Goal: Information Seeking & Learning: Learn about a topic

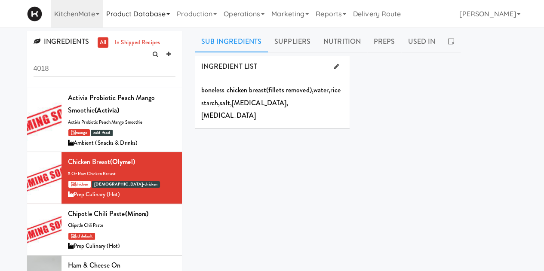
click at [148, 13] on link "Product Database" at bounding box center [138, 14] width 71 height 28
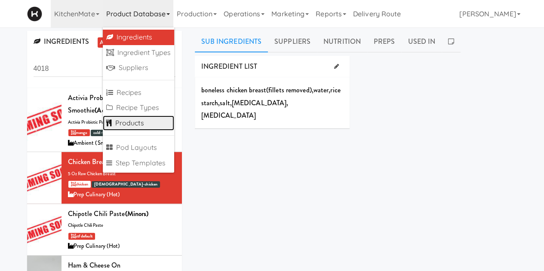
click at [129, 129] on link "Products" at bounding box center [139, 123] width 72 height 15
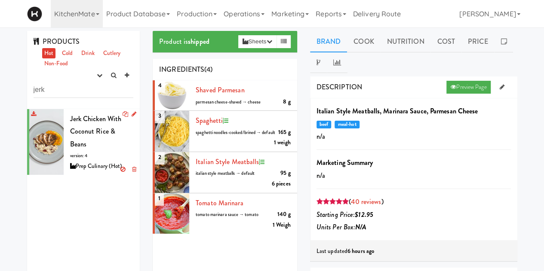
type input "jerk"
click at [85, 127] on span "Jerk Chicken with Coconut Rice & Beans" at bounding box center [96, 131] width 52 height 35
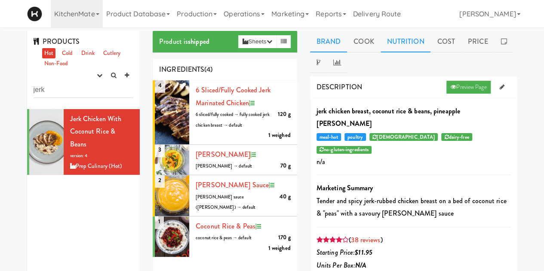
click at [418, 44] on link "Nutrition" at bounding box center [405, 41] width 50 height 21
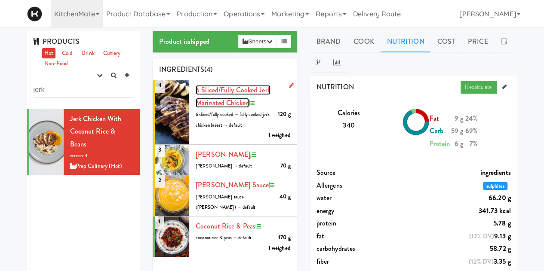
click at [236, 92] on span "6 sliced/fully cooked Jerk Marinated Chicken" at bounding box center [233, 96] width 75 height 23
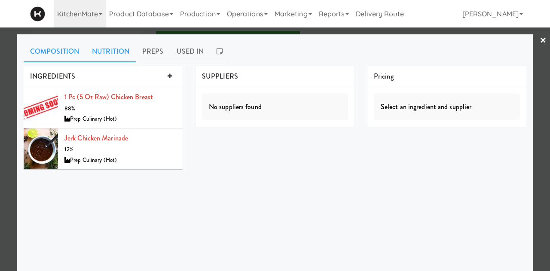
click at [103, 43] on link "Nutrition" at bounding box center [111, 51] width 50 height 21
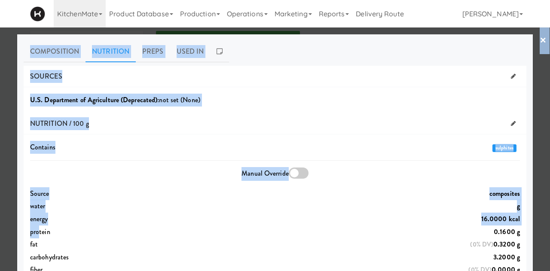
drag, startPoint x: 34, startPoint y: 230, endPoint x: 534, endPoint y: 233, distance: 499.4
click at [534, 233] on div "× Composition Nutrition Preps Used In INGREDIENTS 1 pc (5 oz raw) Chicken Breas…" at bounding box center [275, 135] width 550 height 271
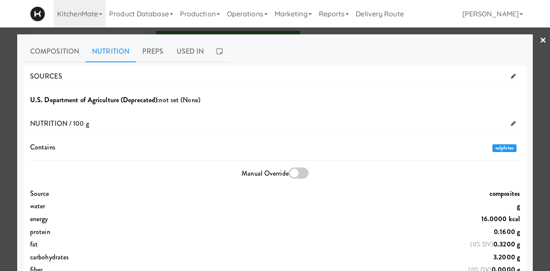
click at [144, 238] on div "fat (0% DV) 0.3200 g" at bounding box center [275, 244] width 503 height 13
click at [149, 45] on link "Preps" at bounding box center [153, 51] width 34 height 21
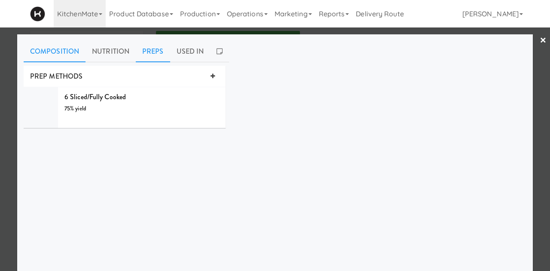
click at [50, 57] on link "Composition" at bounding box center [55, 51] width 62 height 21
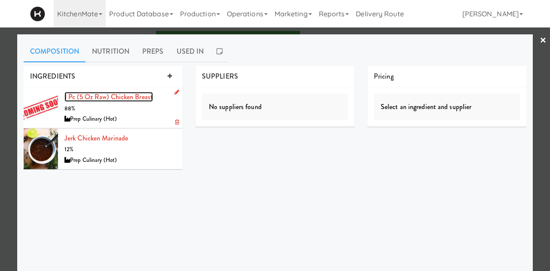
click at [104, 95] on link "1 pc (5 oz raw) Chicken Breast" at bounding box center [108, 97] width 89 height 10
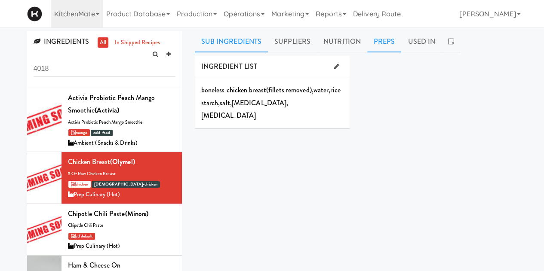
click at [378, 44] on link "Preps" at bounding box center [384, 41] width 34 height 21
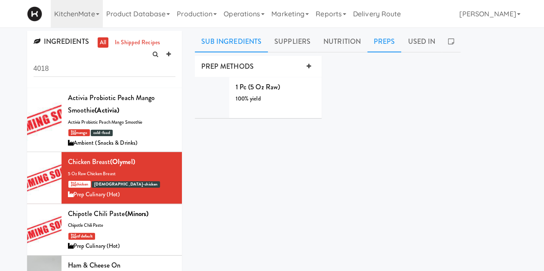
click at [233, 44] on link "Sub Ingredients" at bounding box center [231, 41] width 73 height 21
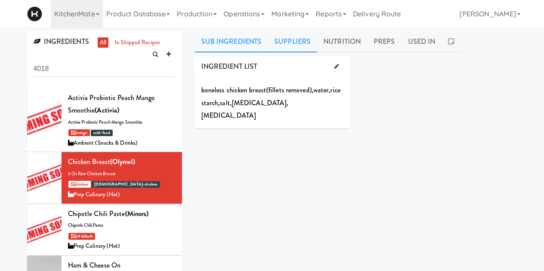
click at [293, 49] on link "Suppliers" at bounding box center [292, 41] width 49 height 21
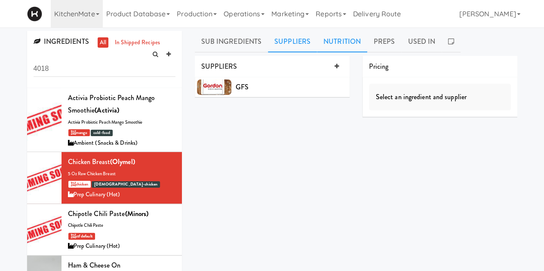
click at [323, 43] on link "Nutrition" at bounding box center [342, 41] width 50 height 21
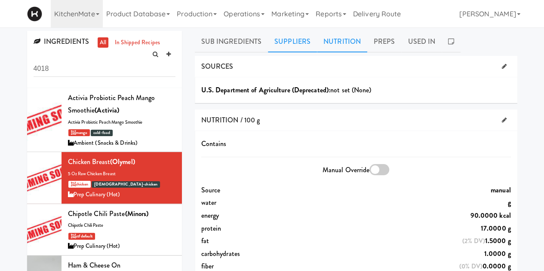
click at [300, 45] on link "Suppliers" at bounding box center [292, 41] width 49 height 21
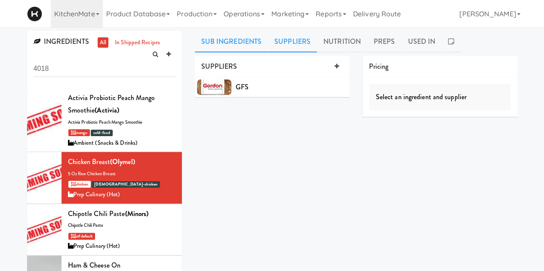
click at [229, 42] on link "Sub Ingredients" at bounding box center [231, 41] width 73 height 21
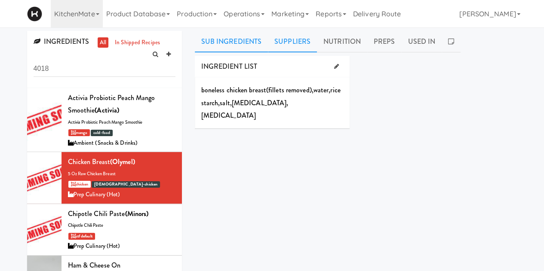
click at [306, 47] on link "Suppliers" at bounding box center [292, 41] width 49 height 21
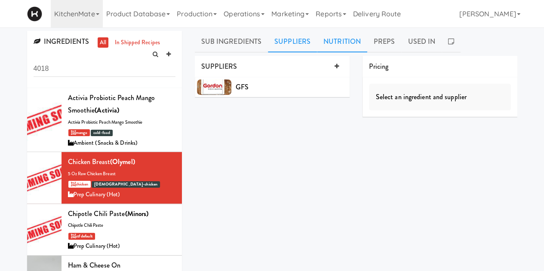
click at [350, 46] on link "Nutrition" at bounding box center [342, 41] width 50 height 21
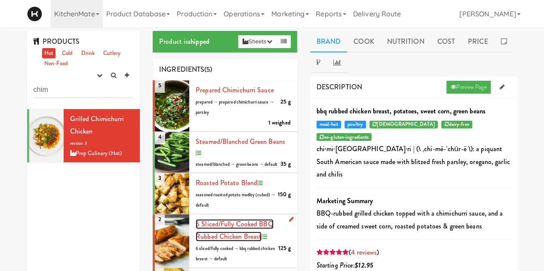
click at [219, 233] on span "6 sliced/fully cooked BBQ Rubbed Chicken Breast" at bounding box center [235, 230] width 78 height 23
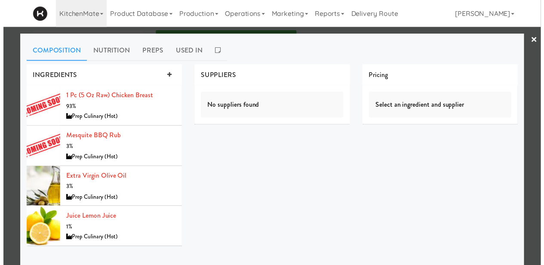
scroll to position [1, 0]
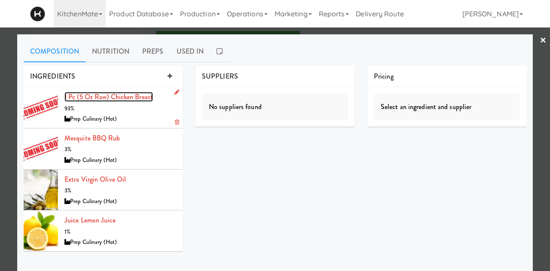
click at [107, 96] on link "1 pc (5 oz raw) Chicken Breast" at bounding box center [108, 97] width 89 height 10
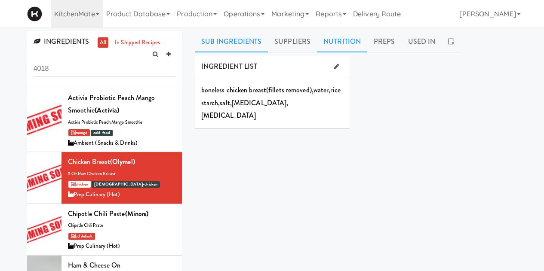
click at [327, 44] on link "Nutrition" at bounding box center [342, 41] width 50 height 21
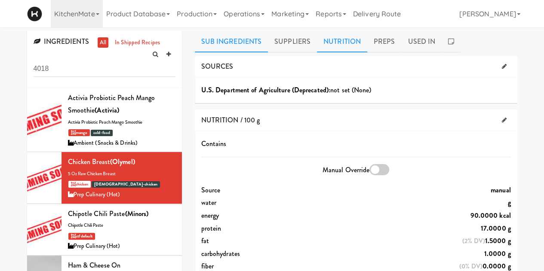
click at [228, 37] on link "Sub Ingredients" at bounding box center [231, 41] width 73 height 21
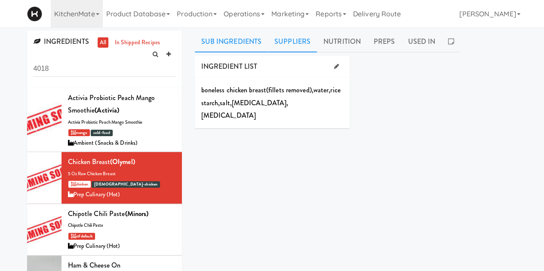
click at [296, 38] on link "Suppliers" at bounding box center [292, 41] width 49 height 21
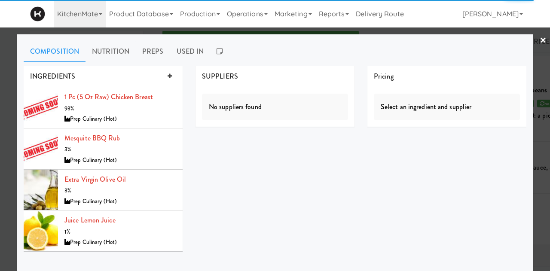
click at [540, 40] on link "×" at bounding box center [543, 41] width 7 height 27
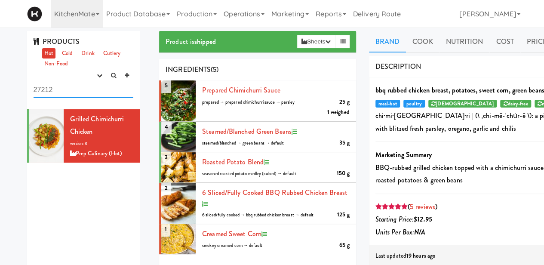
drag, startPoint x: 59, startPoint y: 86, endPoint x: -115, endPoint y: 109, distance: 175.1
click at [0, 109] on html "Okay Okay Select date: previous 2025-Aug next Su Mo Tu We Th Fr Sa 27 28 29 30 …" at bounding box center [272, 132] width 544 height 265
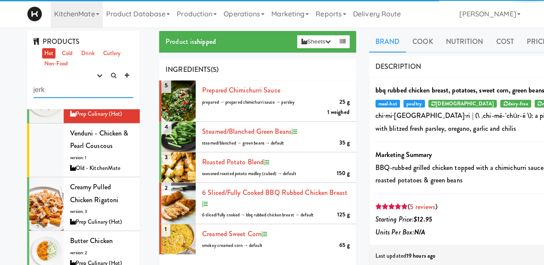
scroll to position [353, 0]
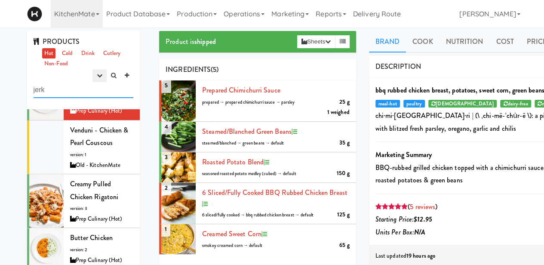
type input "jerk"
click at [101, 74] on icon "button" at bounding box center [100, 76] width 6 height 6
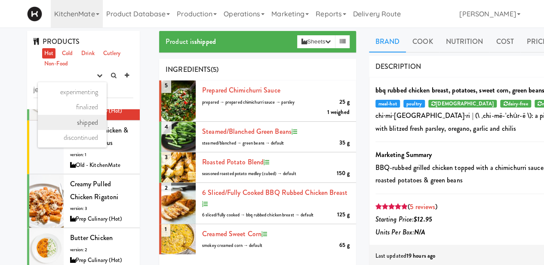
click at [80, 123] on link "shipped" at bounding box center [72, 122] width 69 height 15
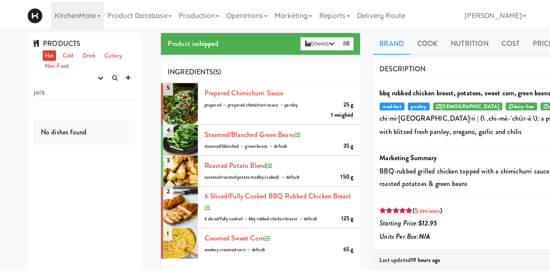
scroll to position [0, 0]
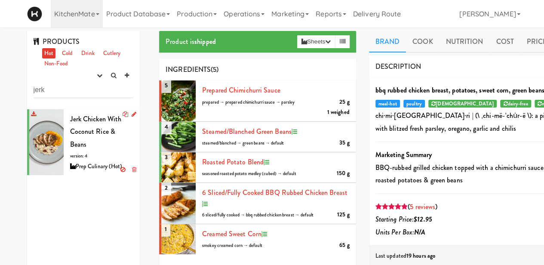
click at [82, 122] on span "Jerk Chicken with Coconut Rice & Beans" at bounding box center [96, 131] width 52 height 35
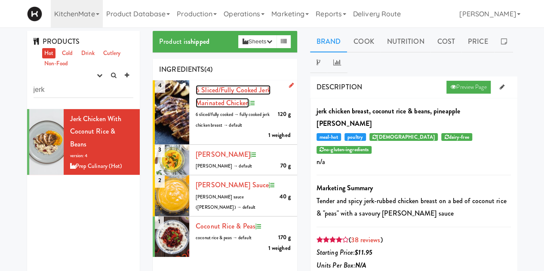
click at [215, 91] on span "6 sliced/fully cooked Jerk Marinated Chicken" at bounding box center [233, 96] width 75 height 23
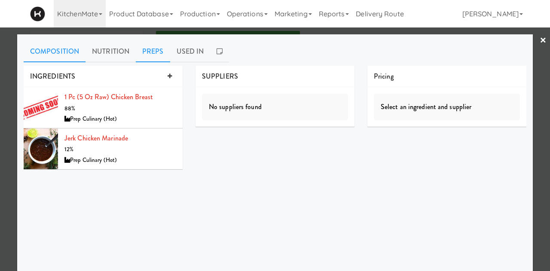
click at [149, 47] on link "Preps" at bounding box center [153, 51] width 34 height 21
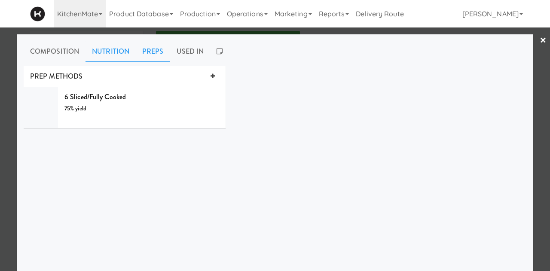
click at [114, 49] on link "Nutrition" at bounding box center [111, 51] width 50 height 21
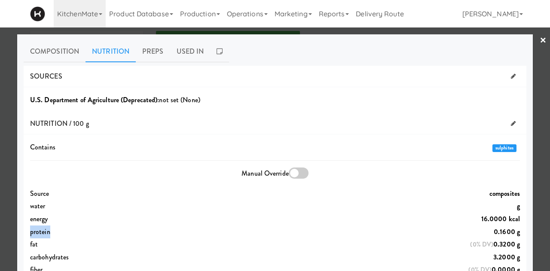
drag, startPoint x: 26, startPoint y: 231, endPoint x: 512, endPoint y: 228, distance: 486.1
click at [512, 228] on div "protein 0.1600 g" at bounding box center [275, 232] width 503 height 13
click at [540, 39] on link "×" at bounding box center [543, 41] width 7 height 27
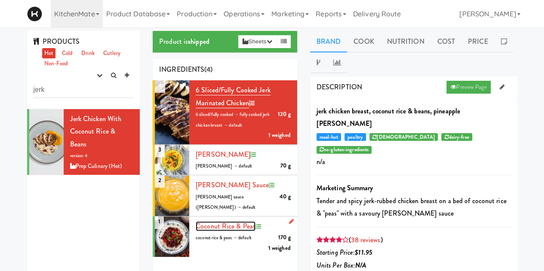
click at [223, 221] on span "Coconut Rice & Peas" at bounding box center [226, 226] width 60 height 10
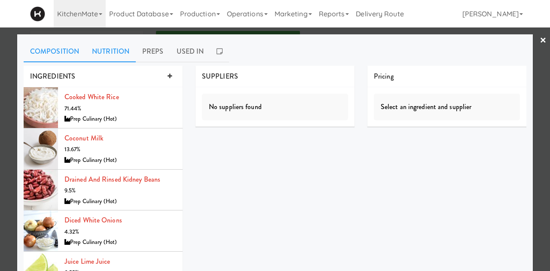
click at [109, 54] on link "Nutrition" at bounding box center [111, 51] width 50 height 21
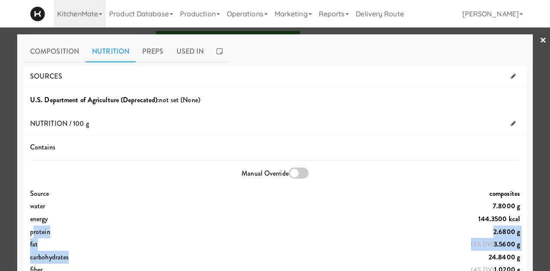
drag, startPoint x: 30, startPoint y: 232, endPoint x: 399, endPoint y: 260, distance: 370.3
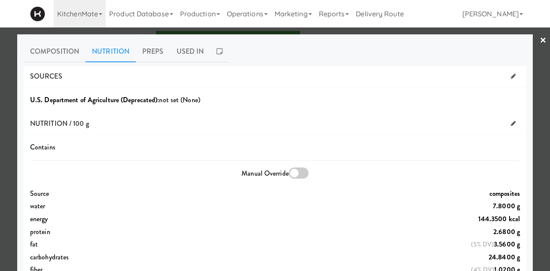
click at [541, 47] on div at bounding box center [275, 135] width 550 height 271
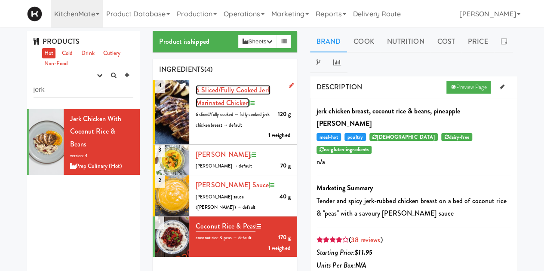
click at [208, 104] on span "6 sliced/fully cooked Jerk Marinated Chicken" at bounding box center [233, 96] width 75 height 23
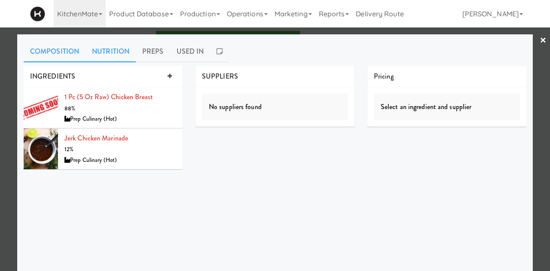
click at [112, 54] on link "Nutrition" at bounding box center [111, 51] width 50 height 21
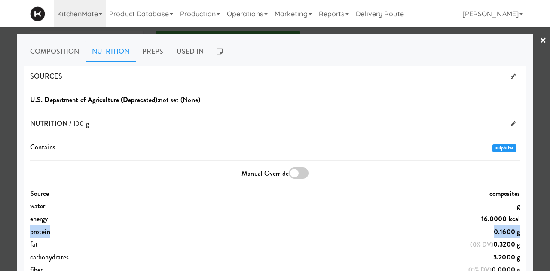
drag, startPoint x: 24, startPoint y: 233, endPoint x: 509, endPoint y: 233, distance: 484.8
click at [509, 233] on div "protein 0.1600 g" at bounding box center [275, 232] width 503 height 13
click at [507, 123] on link at bounding box center [513, 123] width 13 height 13
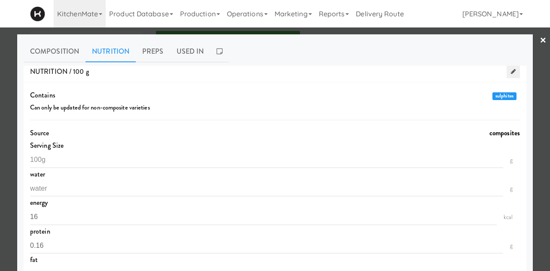
scroll to position [69, 0]
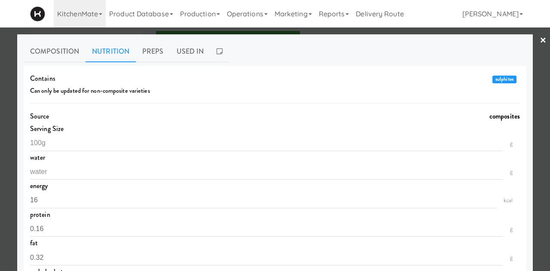
click at [541, 40] on div at bounding box center [275, 135] width 550 height 271
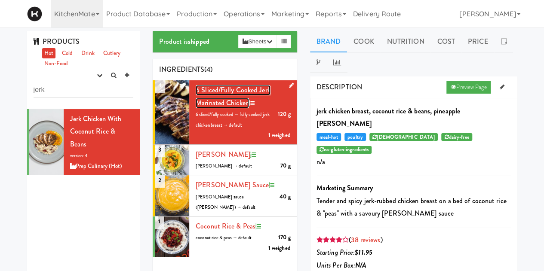
click at [226, 91] on span "6 sliced/fully cooked Jerk Marinated Chicken" at bounding box center [233, 96] width 75 height 23
